Goal: Task Accomplishment & Management: Manage account settings

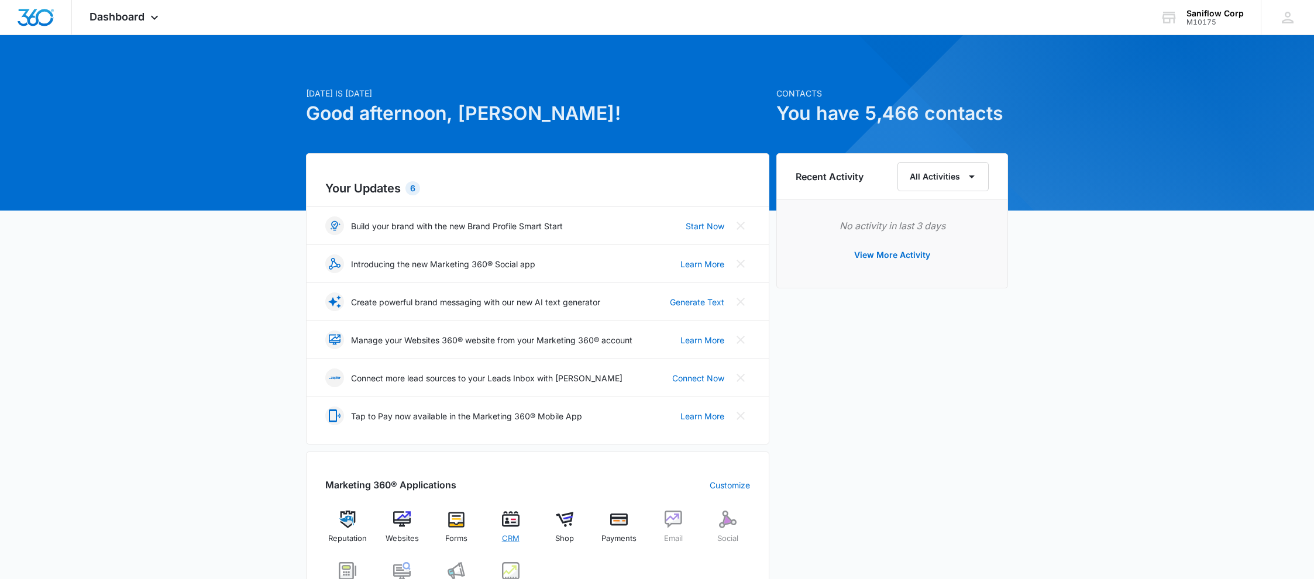
click at [511, 533] on span "CRM" at bounding box center [511, 539] width 18 height 12
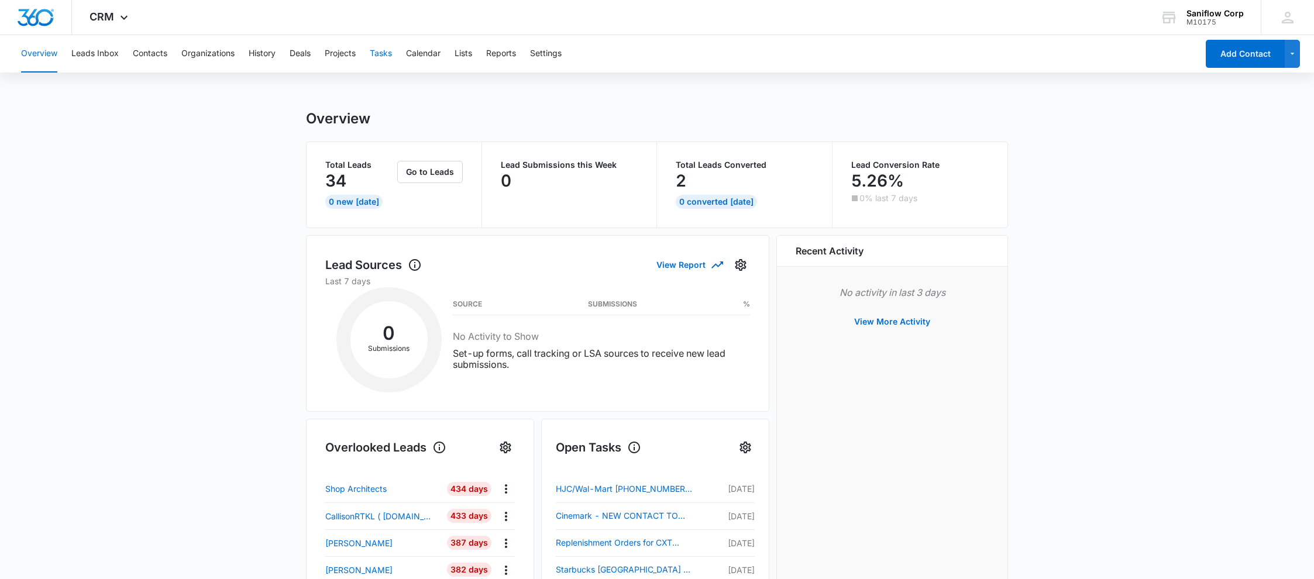
click at [383, 52] on button "Tasks" at bounding box center [381, 53] width 22 height 37
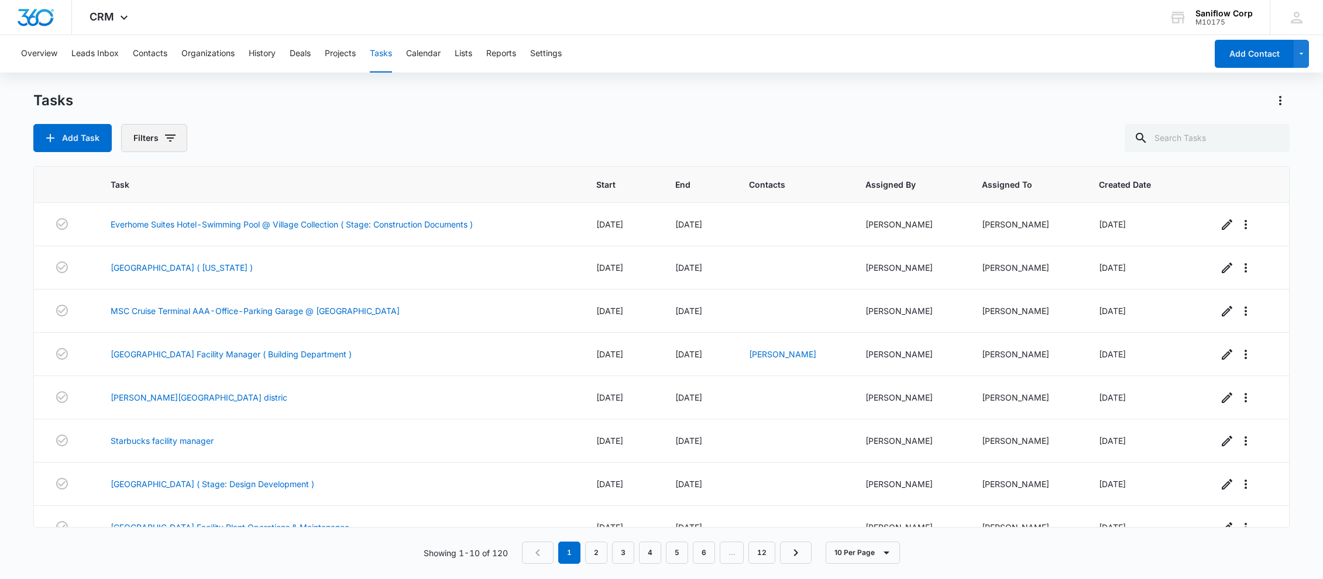
click at [151, 130] on button "Filters" at bounding box center [154, 138] width 66 height 28
click at [260, 205] on icon "Show Assigned To filters" at bounding box center [260, 211] width 14 height 14
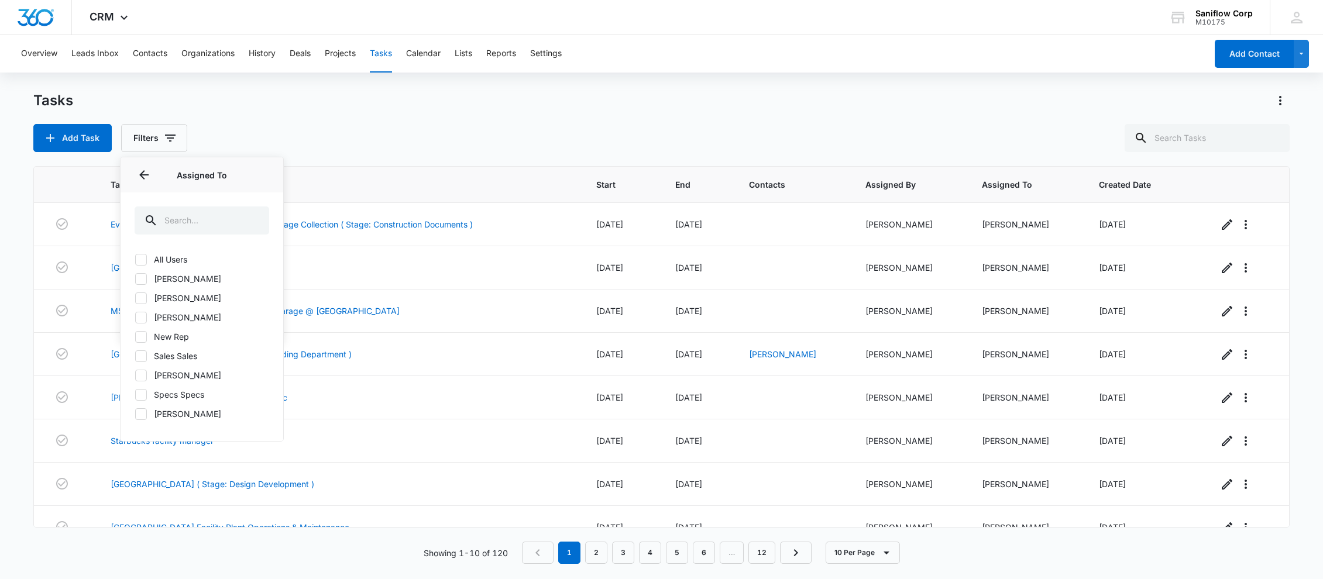
click at [183, 322] on label "[PERSON_NAME]" at bounding box center [202, 317] width 135 height 12
click at [135, 318] on input "[PERSON_NAME]" at bounding box center [135, 317] width 1 height 1
checkbox input "true"
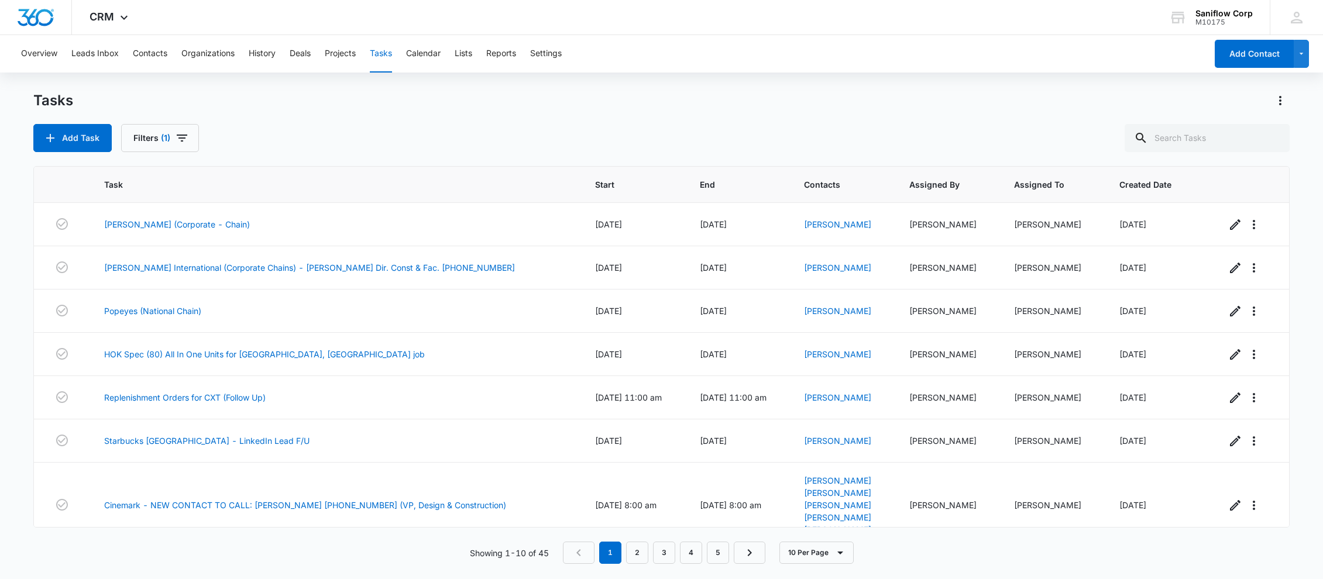
click at [439, 132] on div "Add Task Filters (1)" at bounding box center [661, 138] width 1257 height 28
click at [197, 226] on link "[PERSON_NAME] (Corporate - Chain)" at bounding box center [177, 224] width 146 height 12
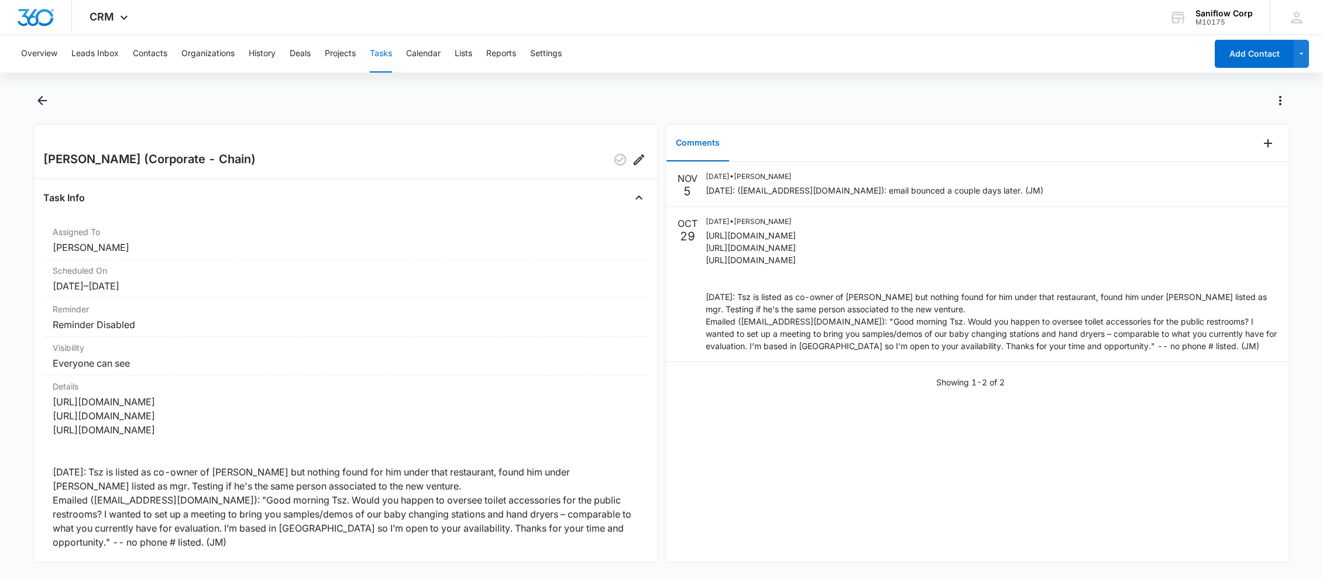
click at [388, 51] on button "Tasks" at bounding box center [381, 53] width 22 height 37
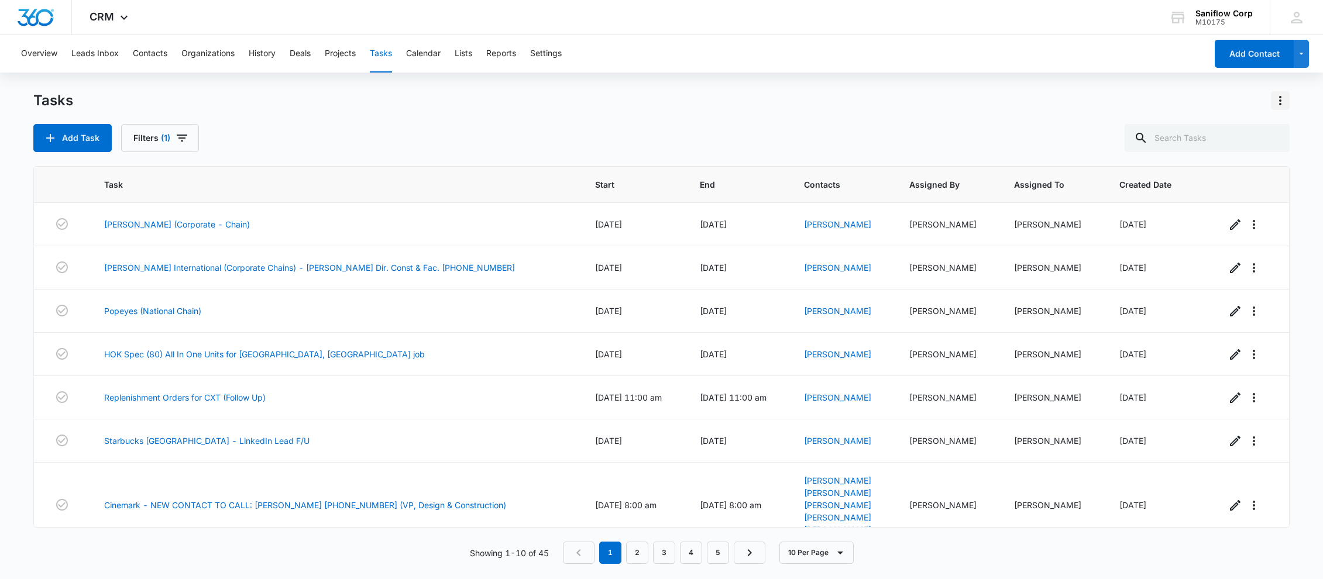
click at [1281, 100] on icon "Actions" at bounding box center [1280, 100] width 2 height 9
drag, startPoint x: 157, startPoint y: 146, endPoint x: 167, endPoint y: 139, distance: 11.7
click at [157, 146] on button "Filters (1)" at bounding box center [160, 138] width 78 height 28
click at [257, 211] on icon "Show Assigned To filters" at bounding box center [260, 211] width 14 height 14
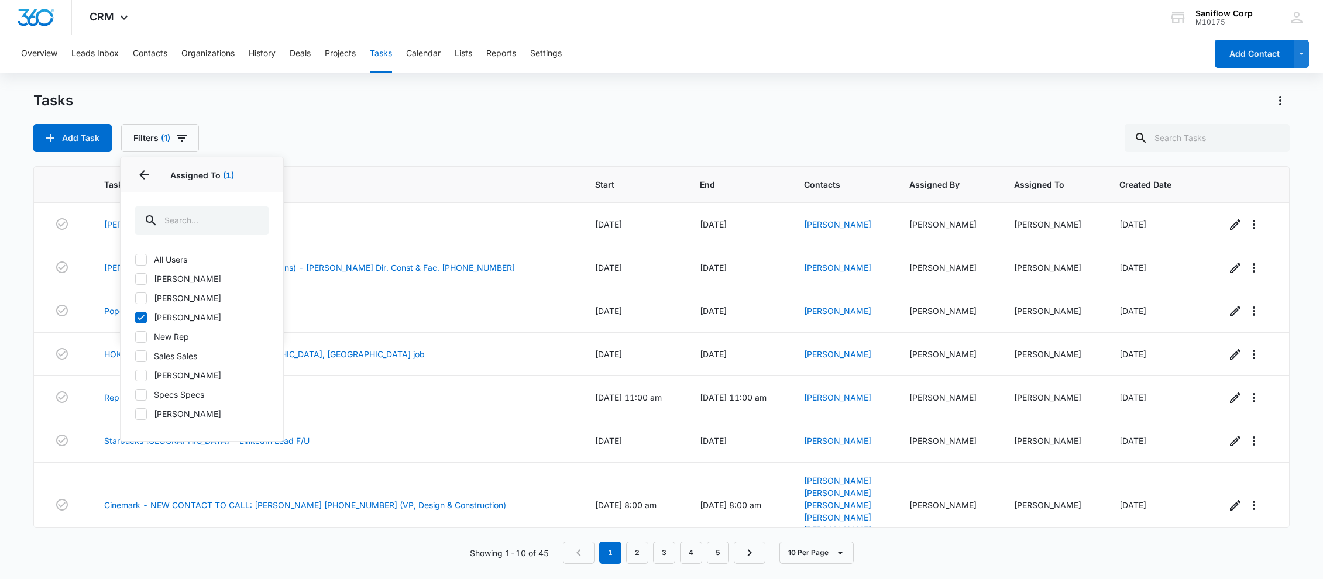
click at [140, 318] on icon at bounding box center [140, 317] width 7 height 5
click at [135, 318] on input "[PERSON_NAME]" at bounding box center [135, 317] width 1 height 1
checkbox input "false"
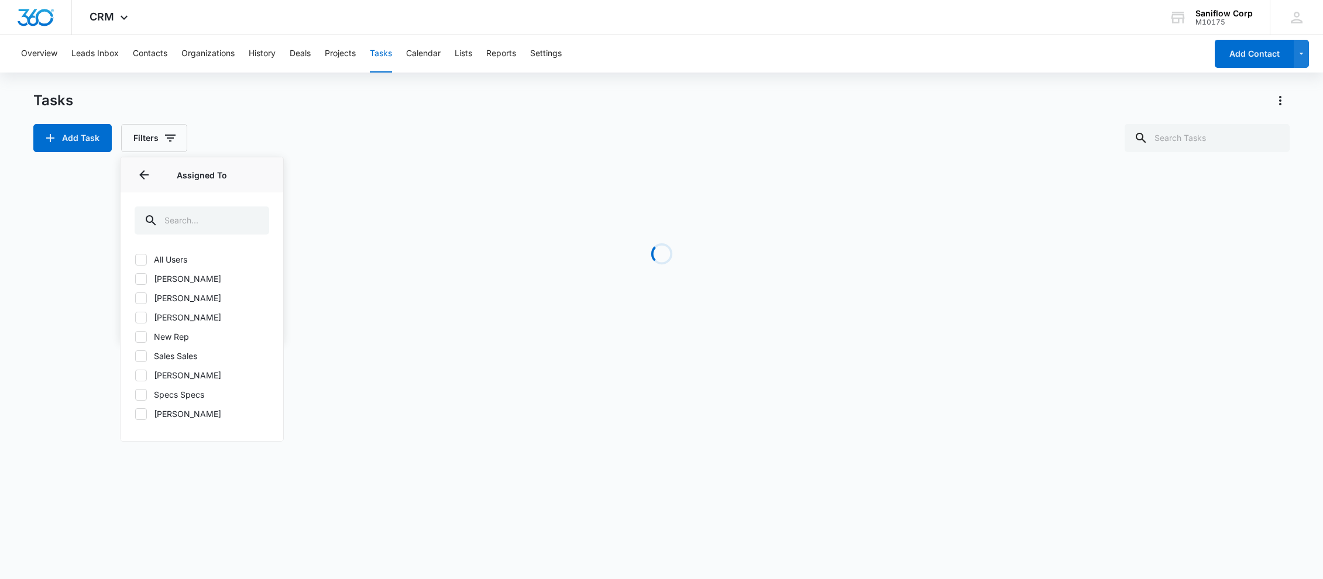
click at [142, 281] on icon at bounding box center [141, 279] width 11 height 11
click at [135, 279] on input "[PERSON_NAME]" at bounding box center [135, 278] width 1 height 1
click at [142, 280] on icon at bounding box center [140, 278] width 7 height 5
click at [135, 279] on input "[PERSON_NAME]" at bounding box center [135, 278] width 1 height 1
checkbox input "false"
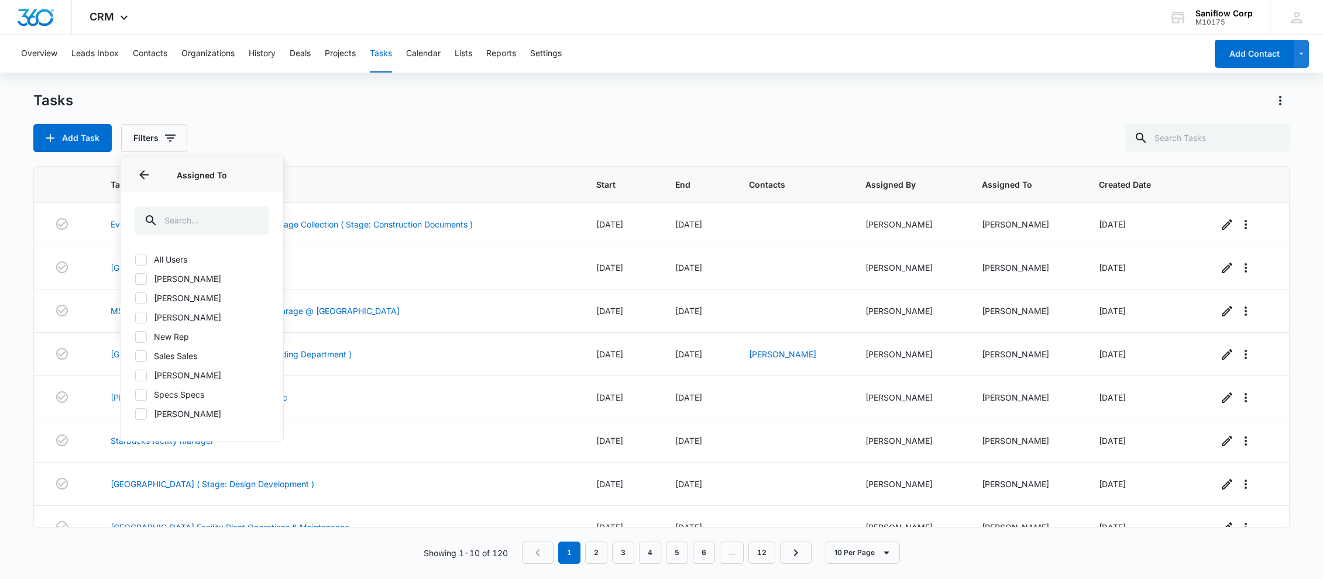
click at [140, 339] on icon at bounding box center [141, 337] width 11 height 11
click at [135, 337] on input "New Rep" at bounding box center [135, 336] width 1 height 1
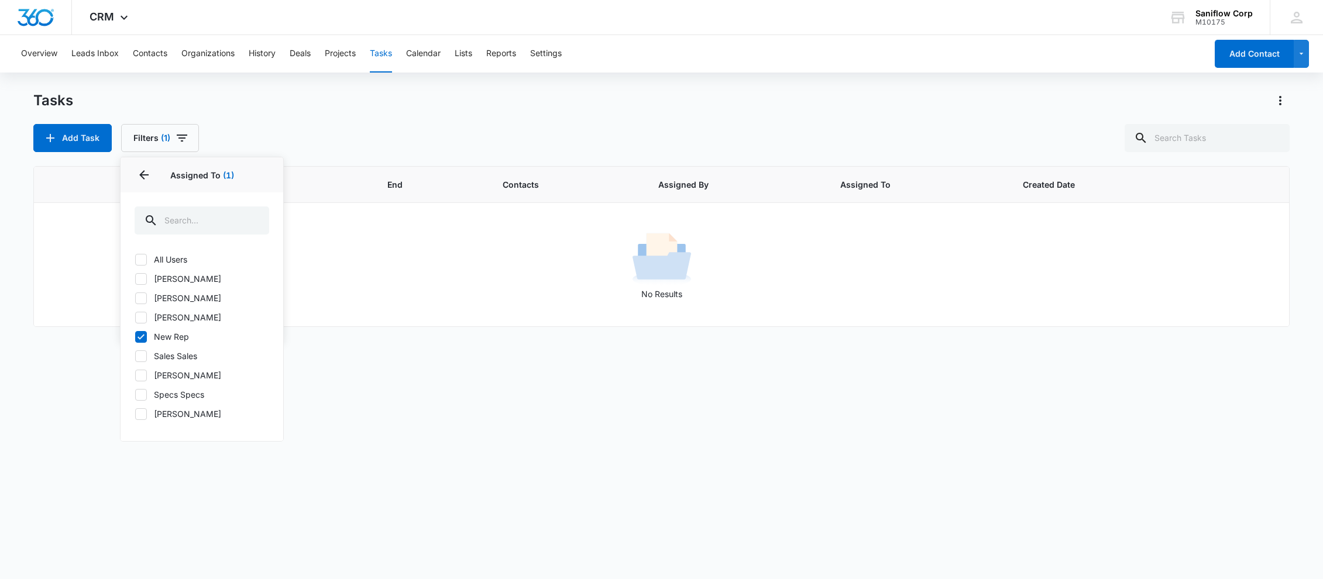
click at [140, 339] on icon at bounding box center [141, 337] width 11 height 11
click at [135, 337] on input "New Rep" at bounding box center [135, 336] width 1 height 1
checkbox input "false"
click at [143, 355] on icon at bounding box center [141, 356] width 11 height 11
click at [135, 356] on input "Sales Sales" at bounding box center [135, 356] width 1 height 1
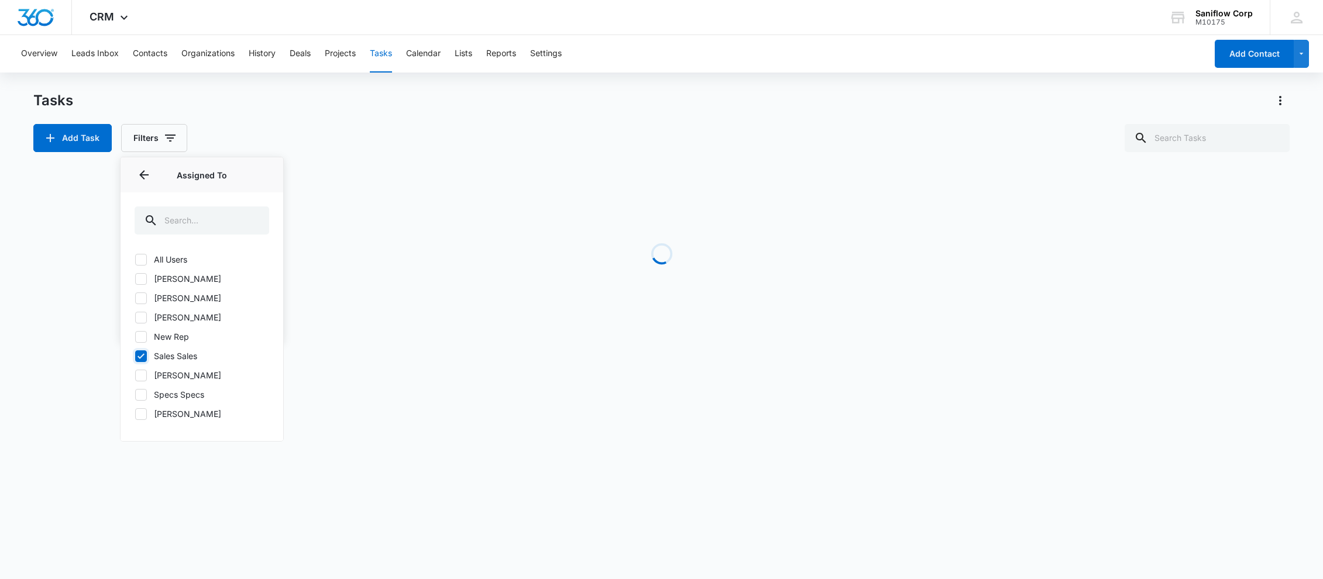
checkbox input "true"
click at [140, 395] on icon at bounding box center [141, 395] width 11 height 11
click at [135, 395] on input "Specs Specs" at bounding box center [135, 394] width 1 height 1
checkbox input "true"
click at [141, 358] on icon at bounding box center [141, 356] width 11 height 11
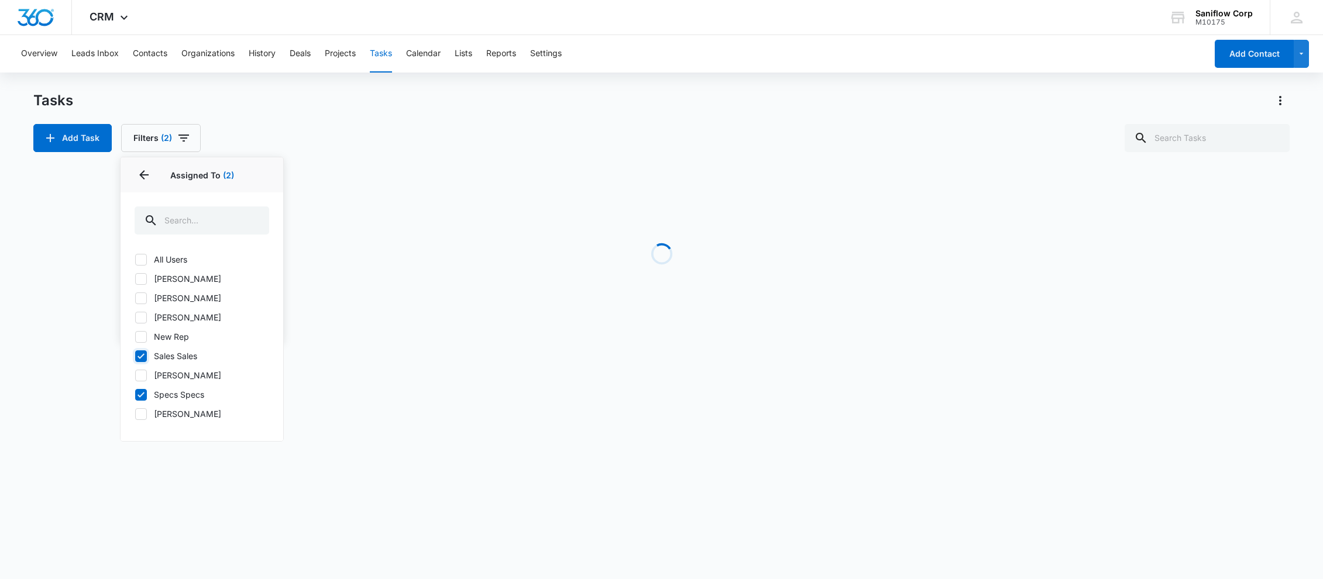
click at [135, 356] on input "Sales Sales" at bounding box center [135, 356] width 1 height 1
checkbox input "false"
click at [142, 396] on icon at bounding box center [141, 395] width 11 height 11
click at [135, 395] on input "Specs Specs" at bounding box center [135, 394] width 1 height 1
checkbox input "false"
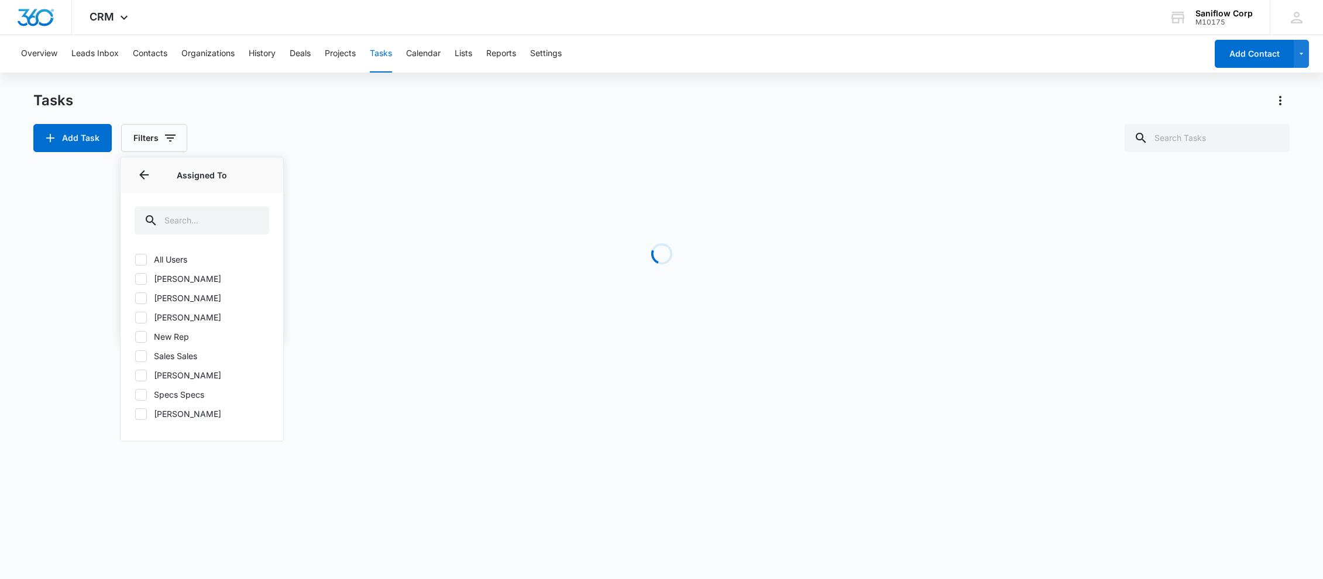
click at [142, 417] on icon at bounding box center [141, 414] width 11 height 11
click at [135, 414] on input "[PERSON_NAME]" at bounding box center [135, 414] width 1 height 1
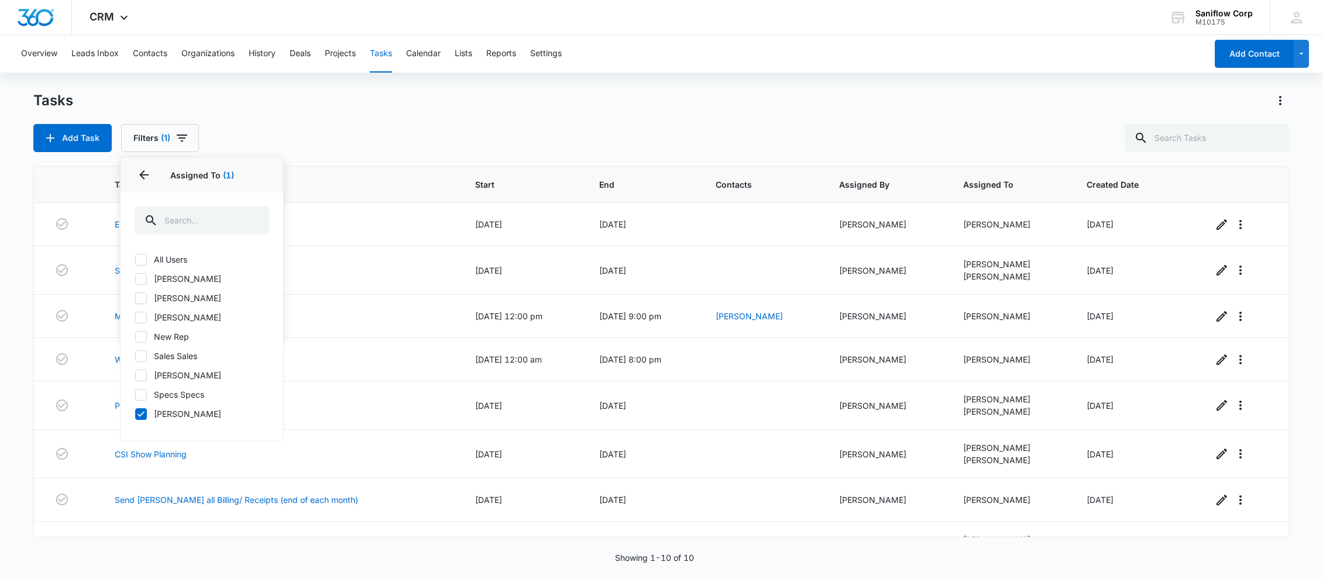
click at [137, 414] on icon at bounding box center [141, 414] width 11 height 11
click at [135, 414] on input "[PERSON_NAME]" at bounding box center [135, 414] width 1 height 1
checkbox input "false"
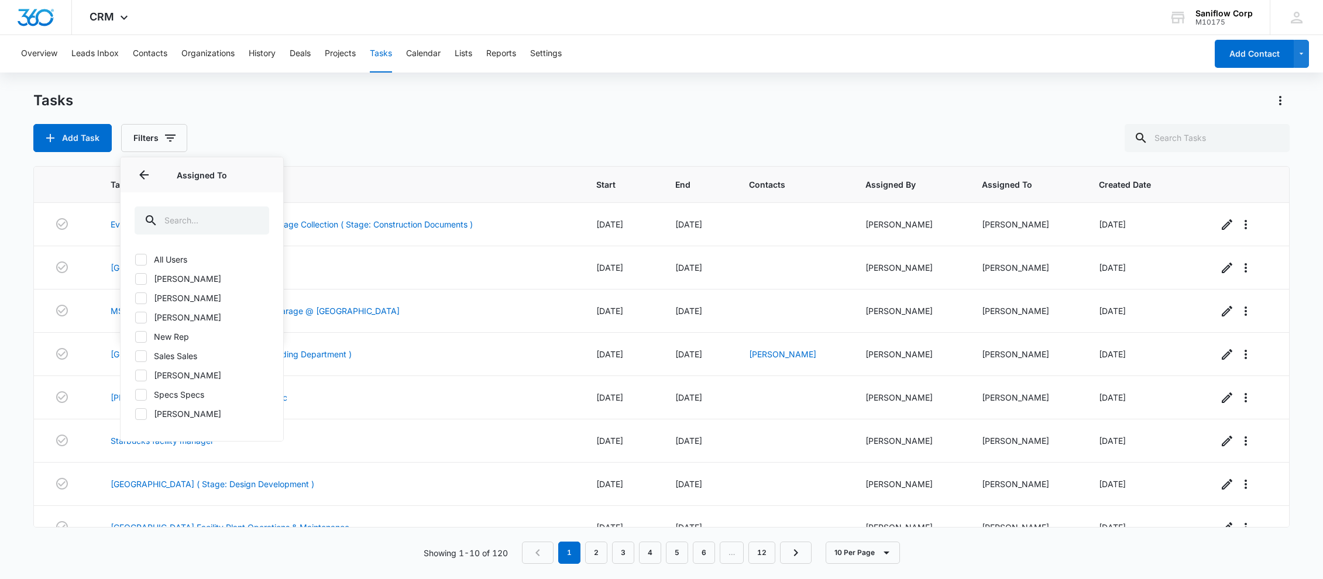
click at [140, 318] on icon at bounding box center [141, 317] width 11 height 11
click at [135, 318] on input "[PERSON_NAME]" at bounding box center [135, 317] width 1 height 1
checkbox input "true"
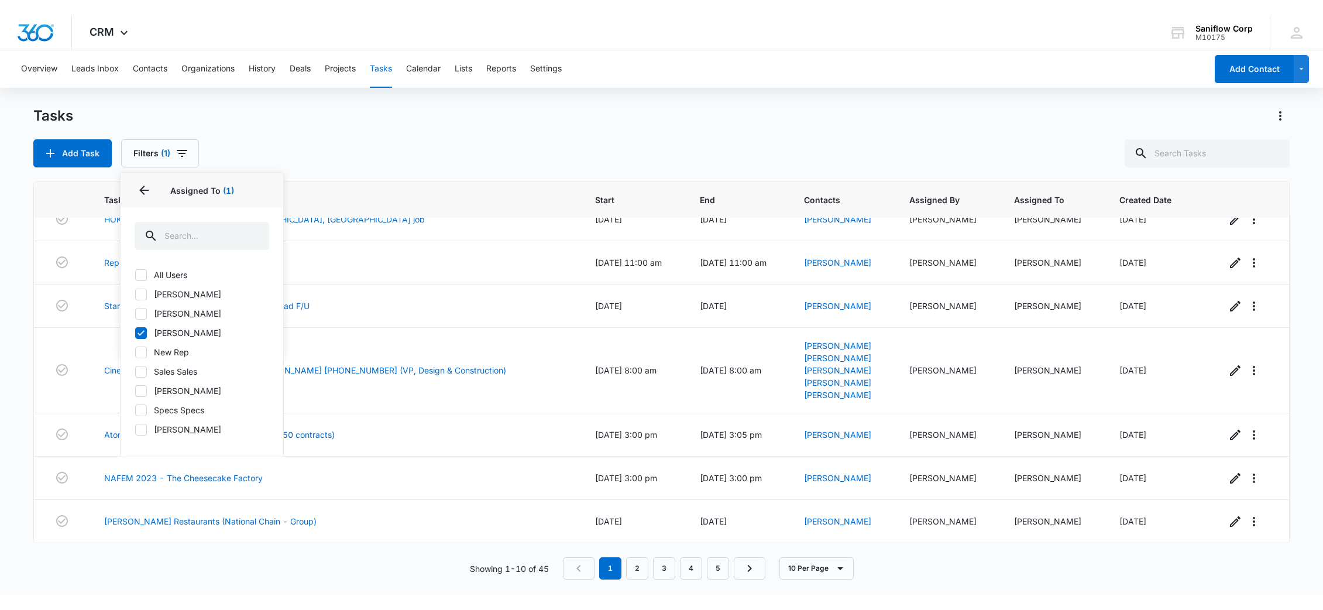
scroll to position [120, 0]
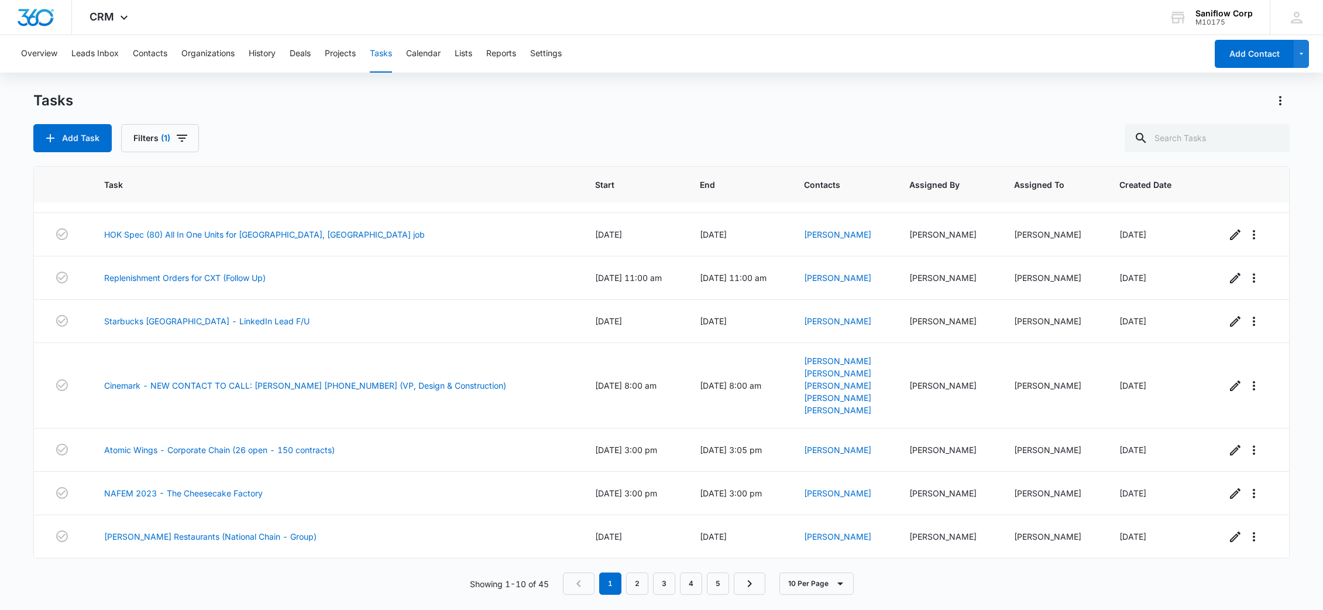
click at [501, 155] on div "Tasks Add Task Filters (1) Task Start End Contacts Assigned By Assigned To Crea…" at bounding box center [661, 349] width 1257 height 517
